Goal: Task Accomplishment & Management: Use online tool/utility

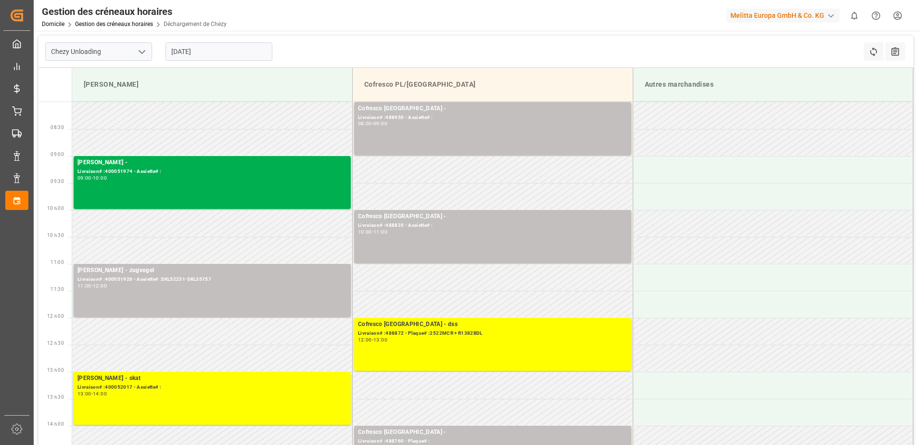
scroll to position [48, 0]
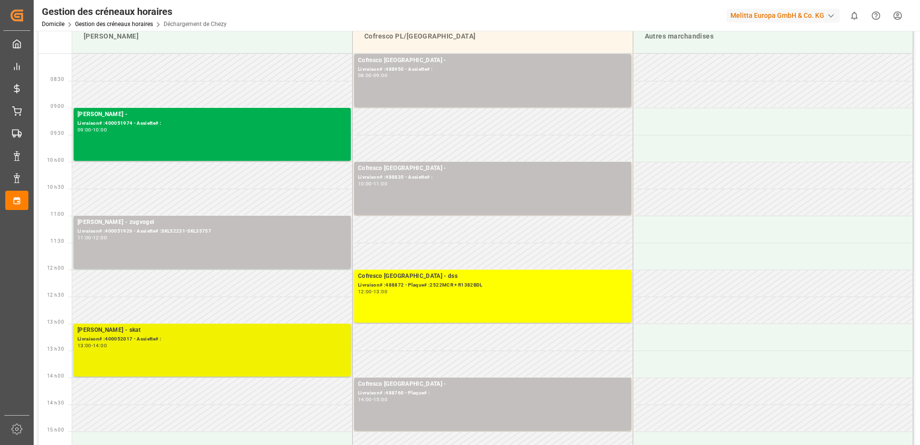
click at [155, 359] on div "[PERSON_NAME] - skat Livraison# :400052017 - Assiette# : 13:00 - 14:00" at bounding box center [212, 349] width 270 height 49
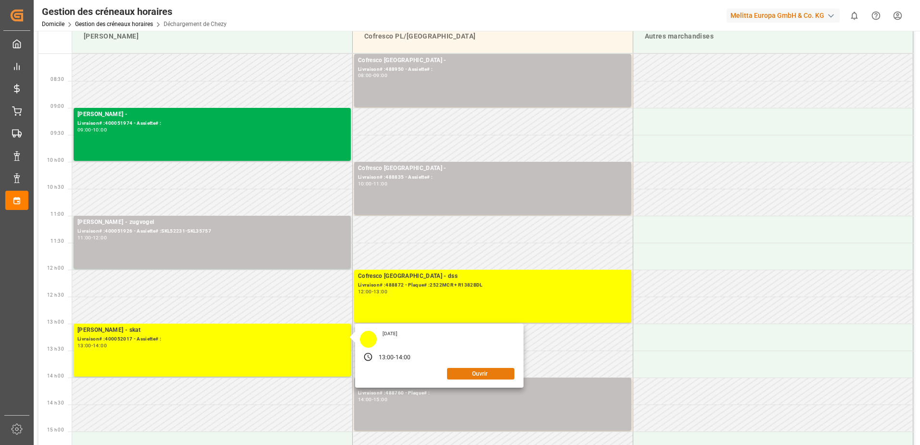
click at [484, 374] on button "Ouvrir" at bounding box center [480, 374] width 67 height 12
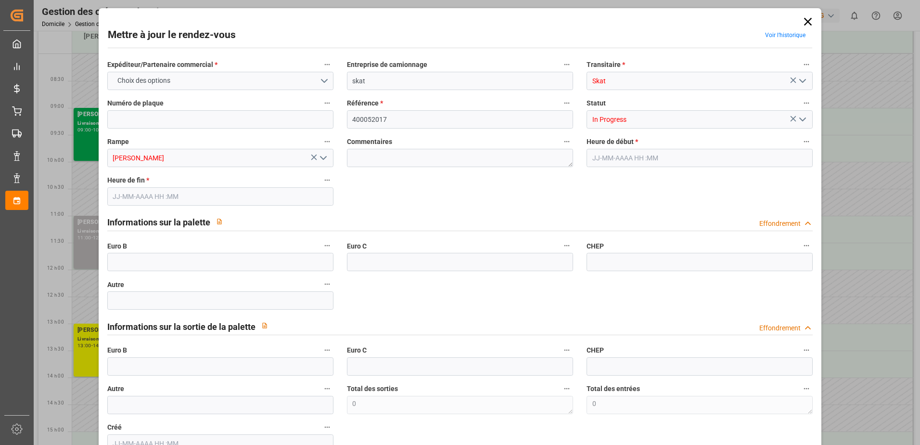
type input "[DATE] 13:00"
type input "[DATE] 14:00"
type input "[DATE] 09:58"
click at [801, 117] on icon "Ouvrir le menu" at bounding box center [803, 120] width 12 height 12
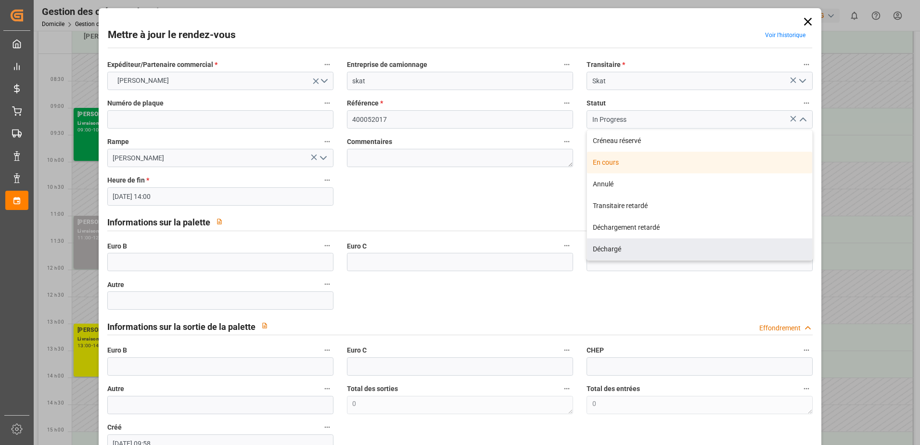
click at [602, 247] on div "Déchargé" at bounding box center [699, 249] width 225 height 22
type input "Unloaded"
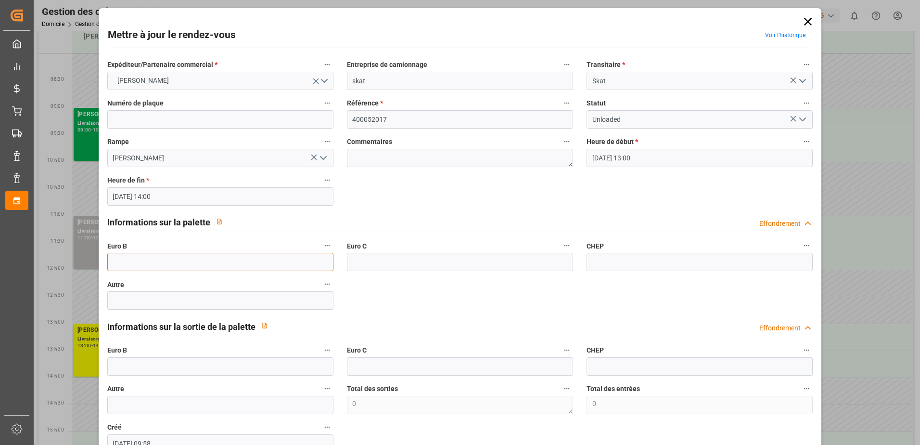
click at [226, 257] on input "text" at bounding box center [220, 262] width 226 height 18
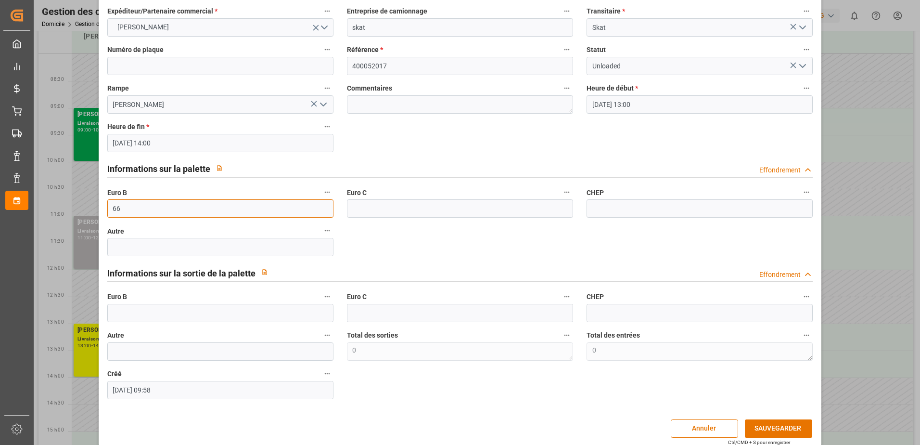
scroll to position [64, 0]
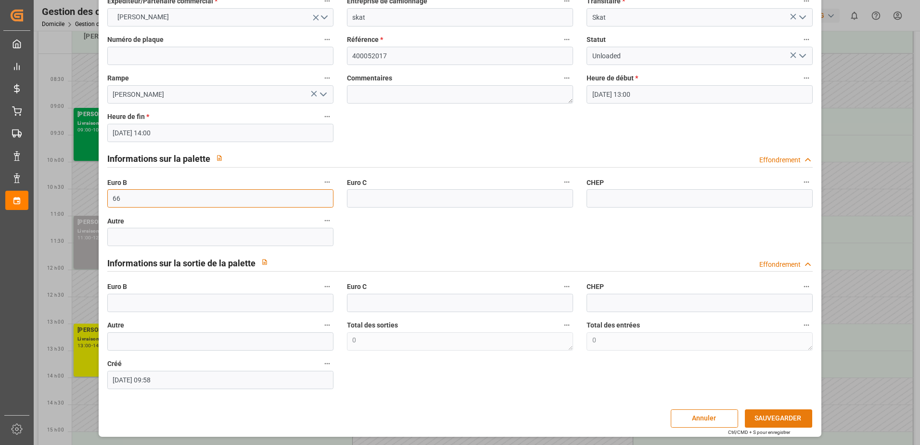
type input "66"
click at [779, 416] on button "SAUVEGARDER" at bounding box center [778, 418] width 67 height 18
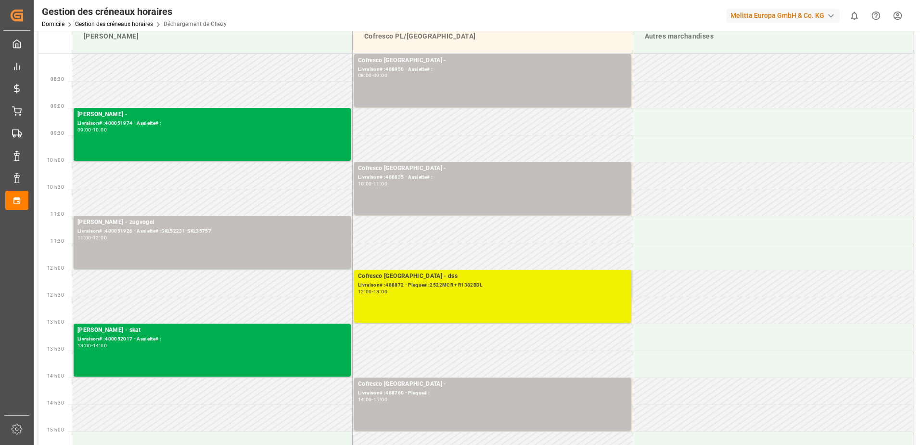
click at [406, 297] on div "Cofresco Pologne - dss Livraison# :488872 - Plaque# :2522MCR + R1382BDL 12:00 -…" at bounding box center [493, 295] width 270 height 49
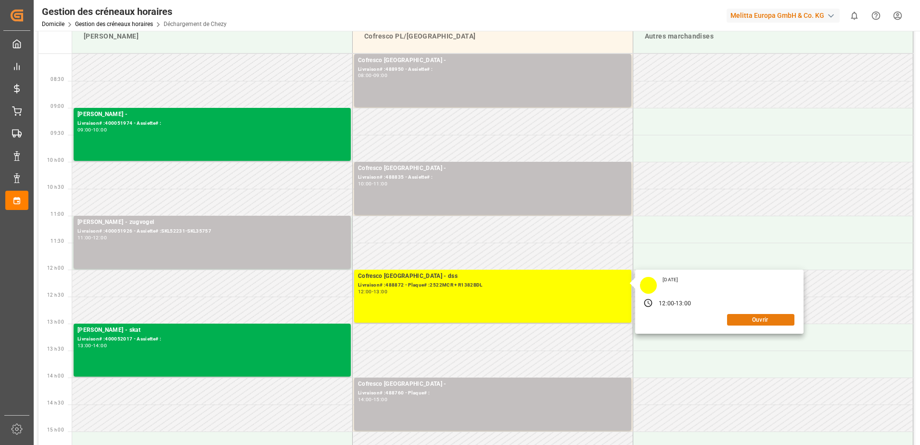
click at [755, 317] on button "Ouvrir" at bounding box center [760, 320] width 67 height 12
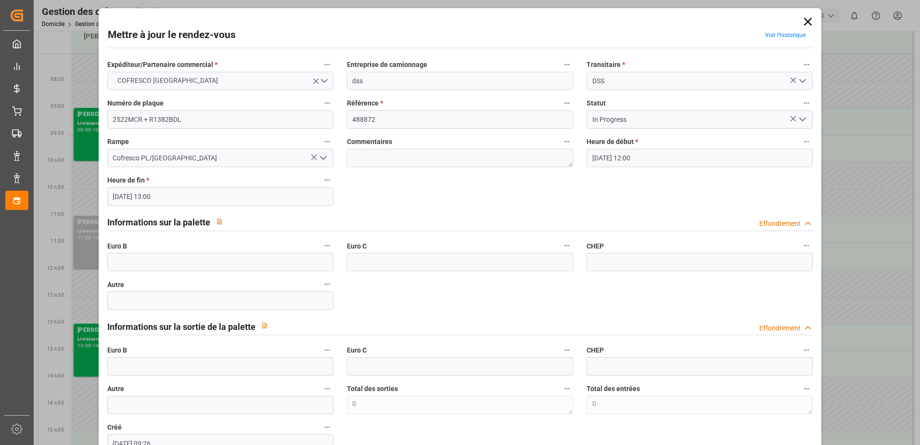
click at [800, 119] on icon "Ouvrir le menu" at bounding box center [803, 120] width 12 height 12
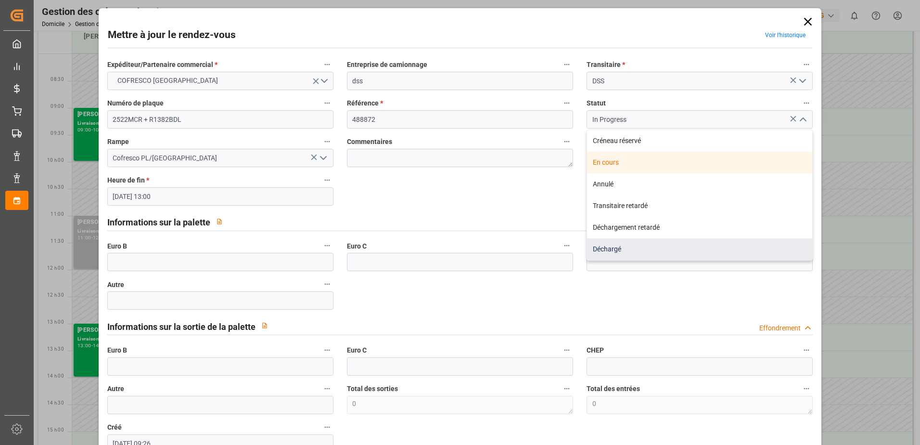
click at [596, 249] on div "Déchargé" at bounding box center [699, 249] width 225 height 22
type input "Unloaded"
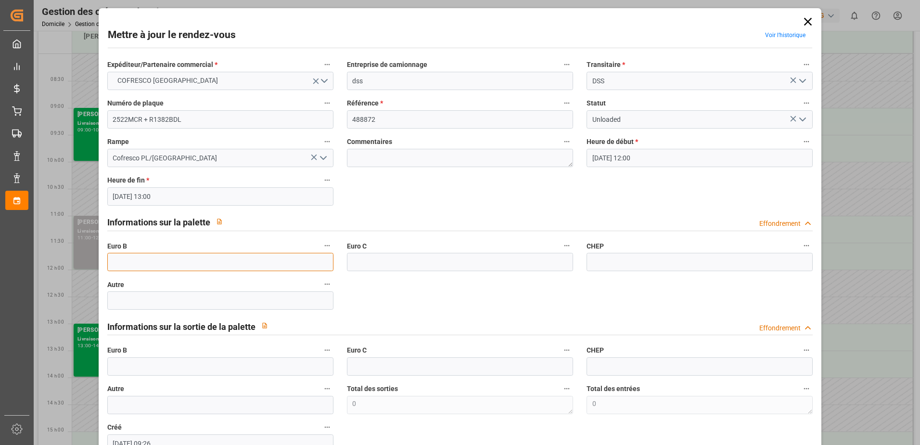
click at [122, 261] on input "text" at bounding box center [220, 262] width 226 height 18
type input "33"
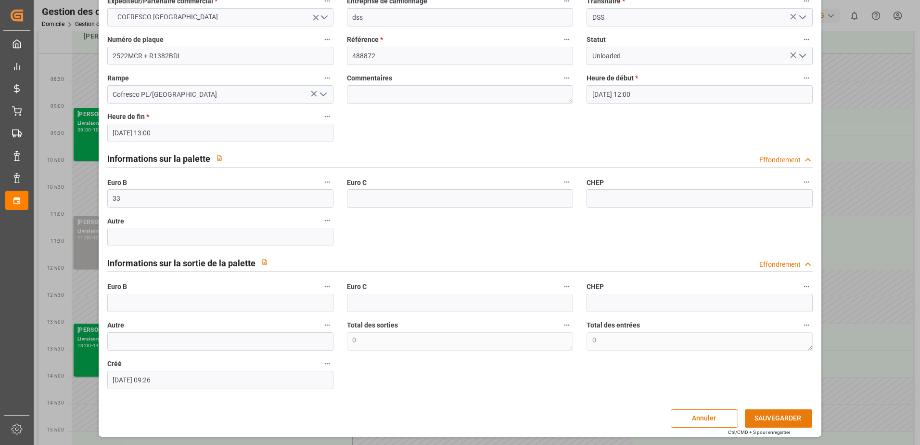
click at [775, 418] on button "SAUVEGARDER" at bounding box center [778, 418] width 67 height 18
